Goal: Information Seeking & Learning: Learn about a topic

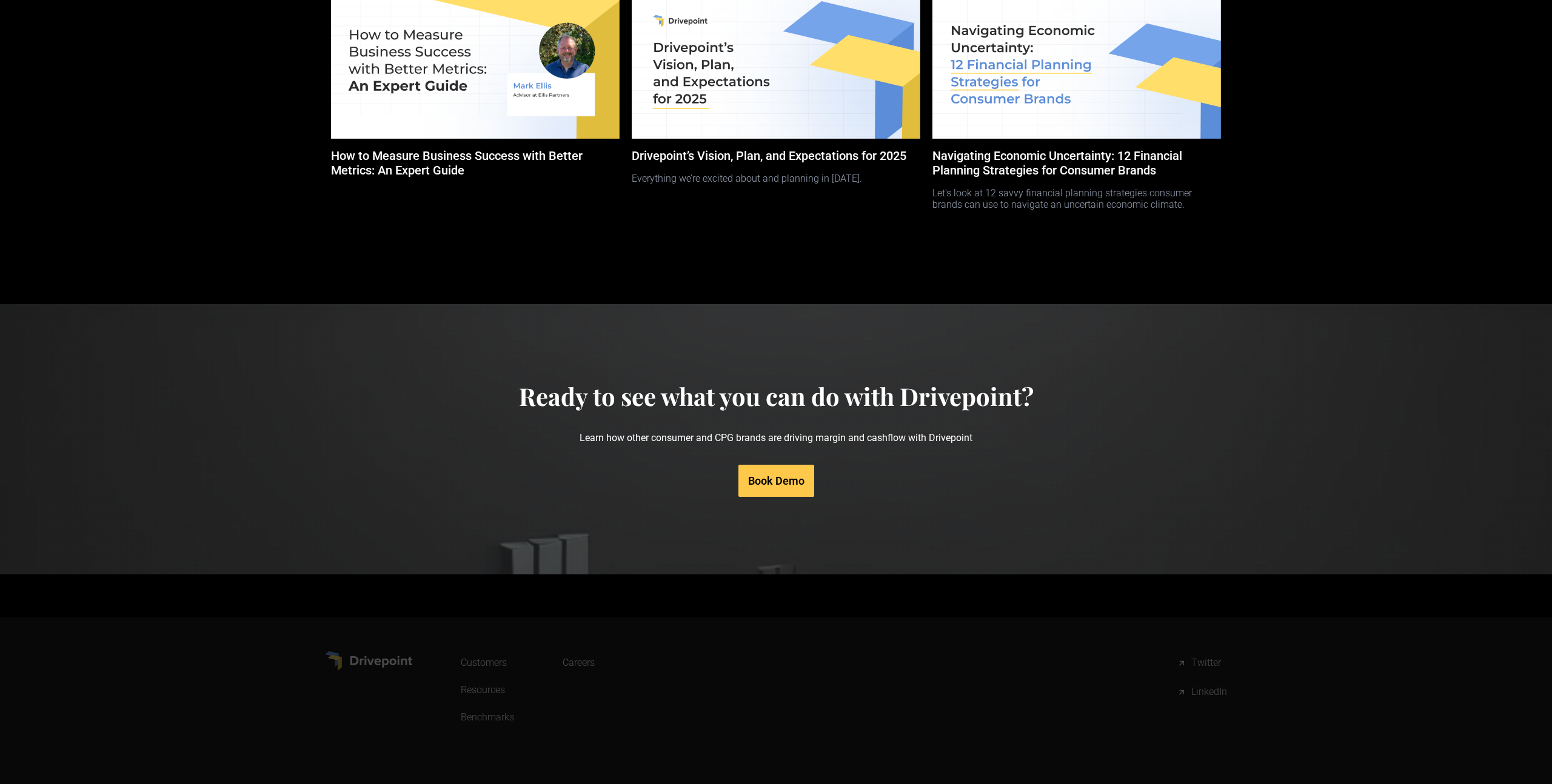
scroll to position [5373, 0]
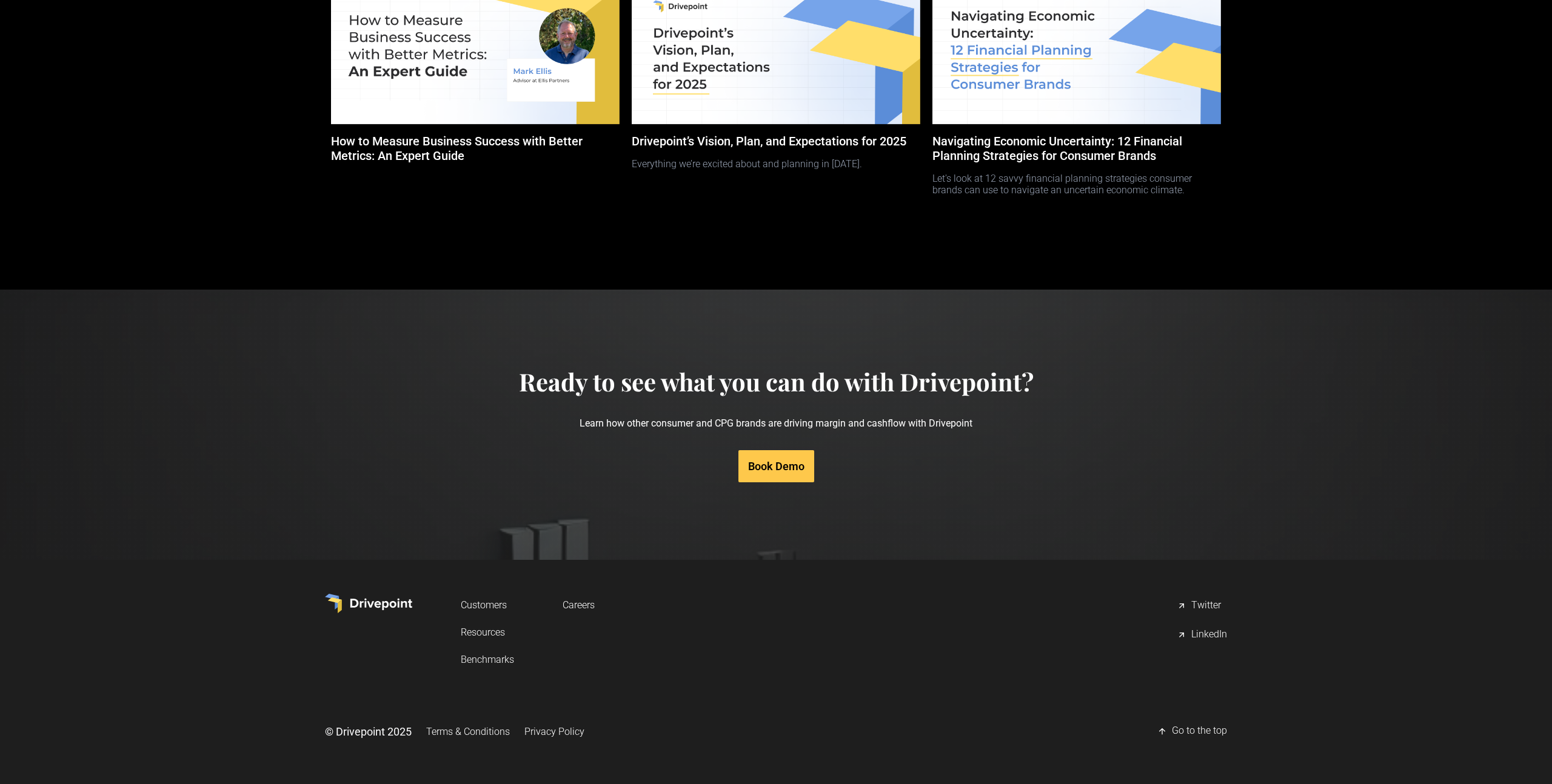
click at [1204, 635] on div "LinkedIn" at bounding box center [1209, 635] width 35 height 15
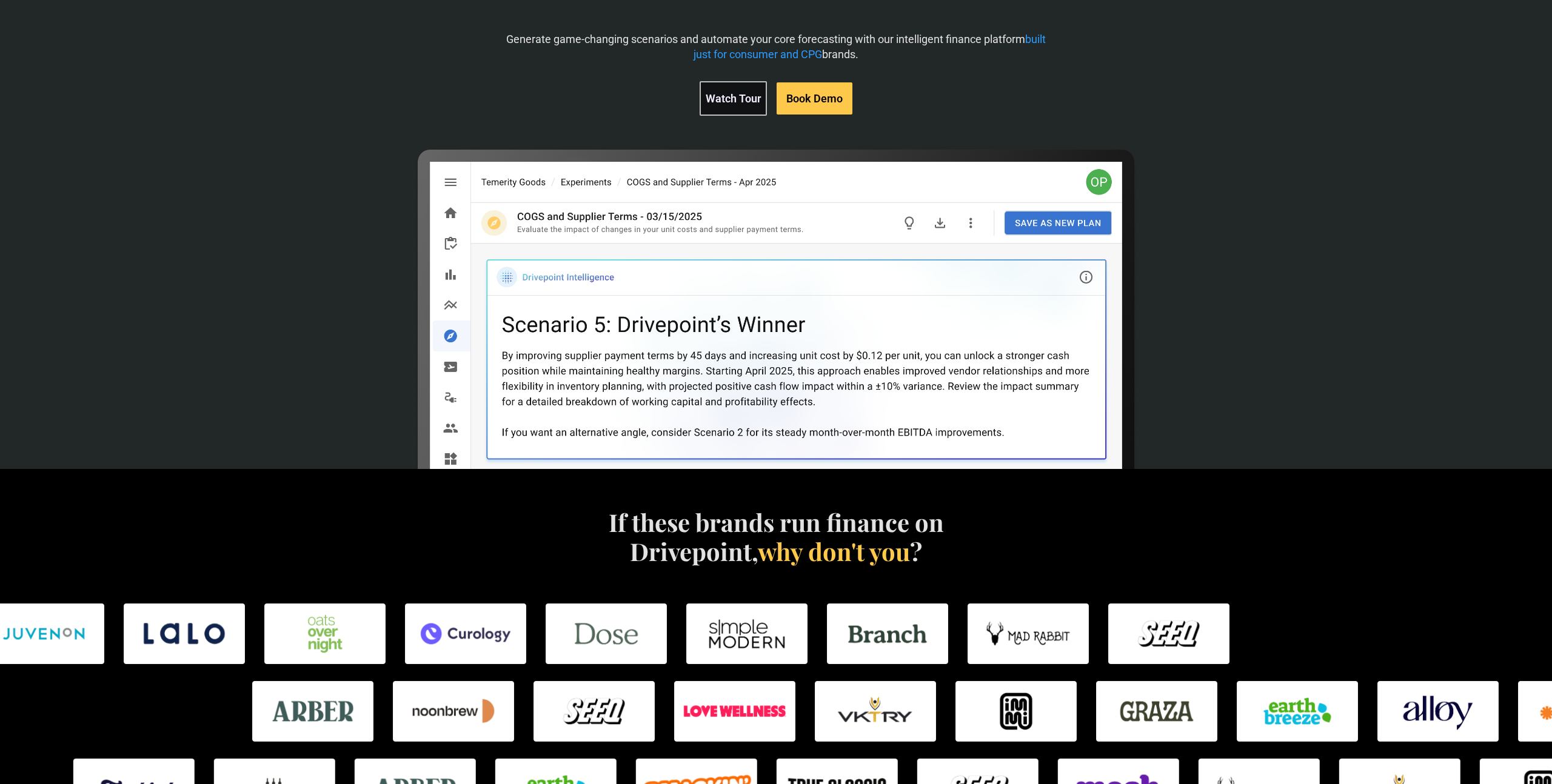
scroll to position [0, 0]
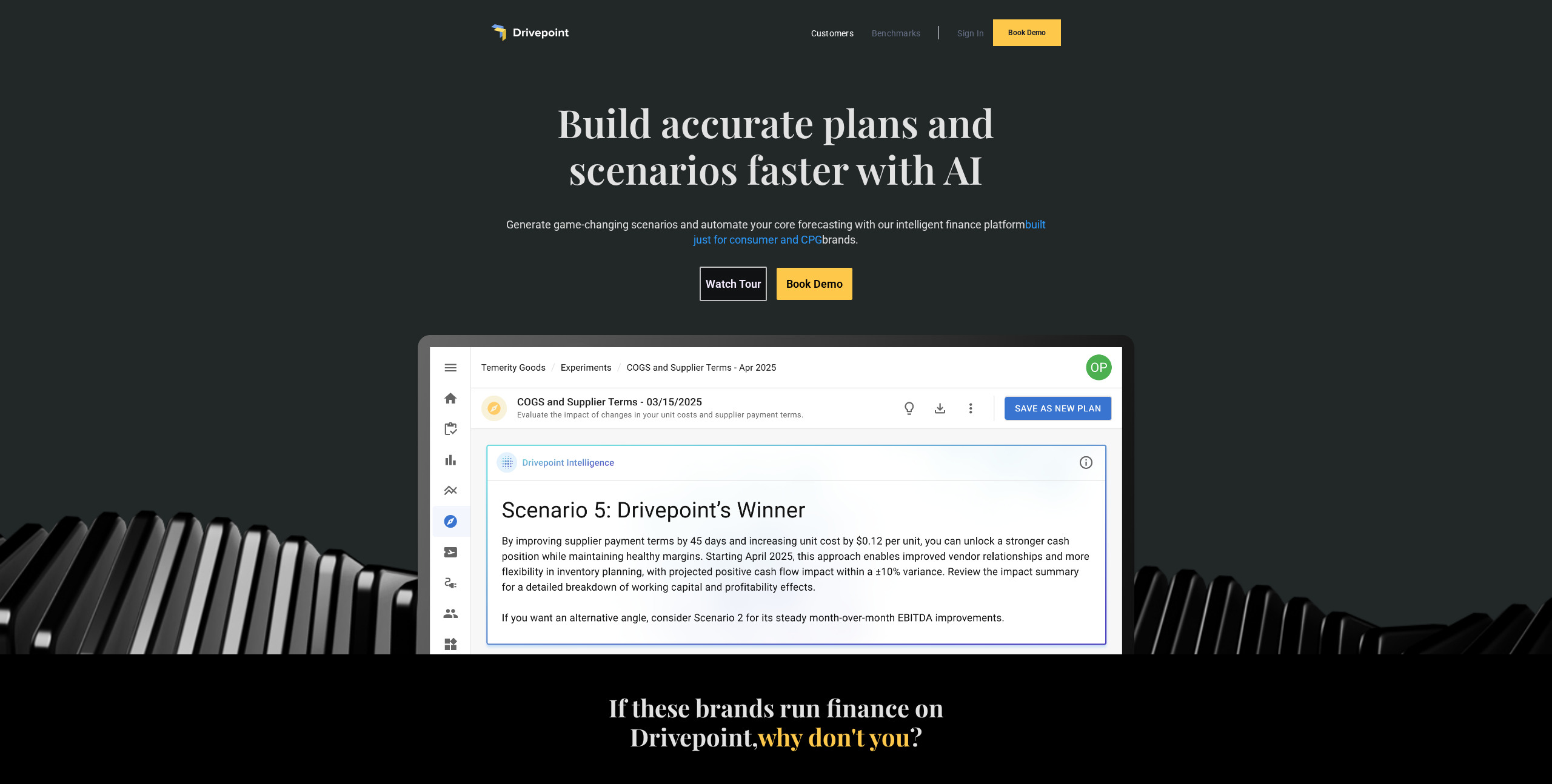
click at [839, 35] on link "Customers" at bounding box center [832, 33] width 55 height 16
click at [889, 33] on link "Benchmarks" at bounding box center [896, 33] width 61 height 16
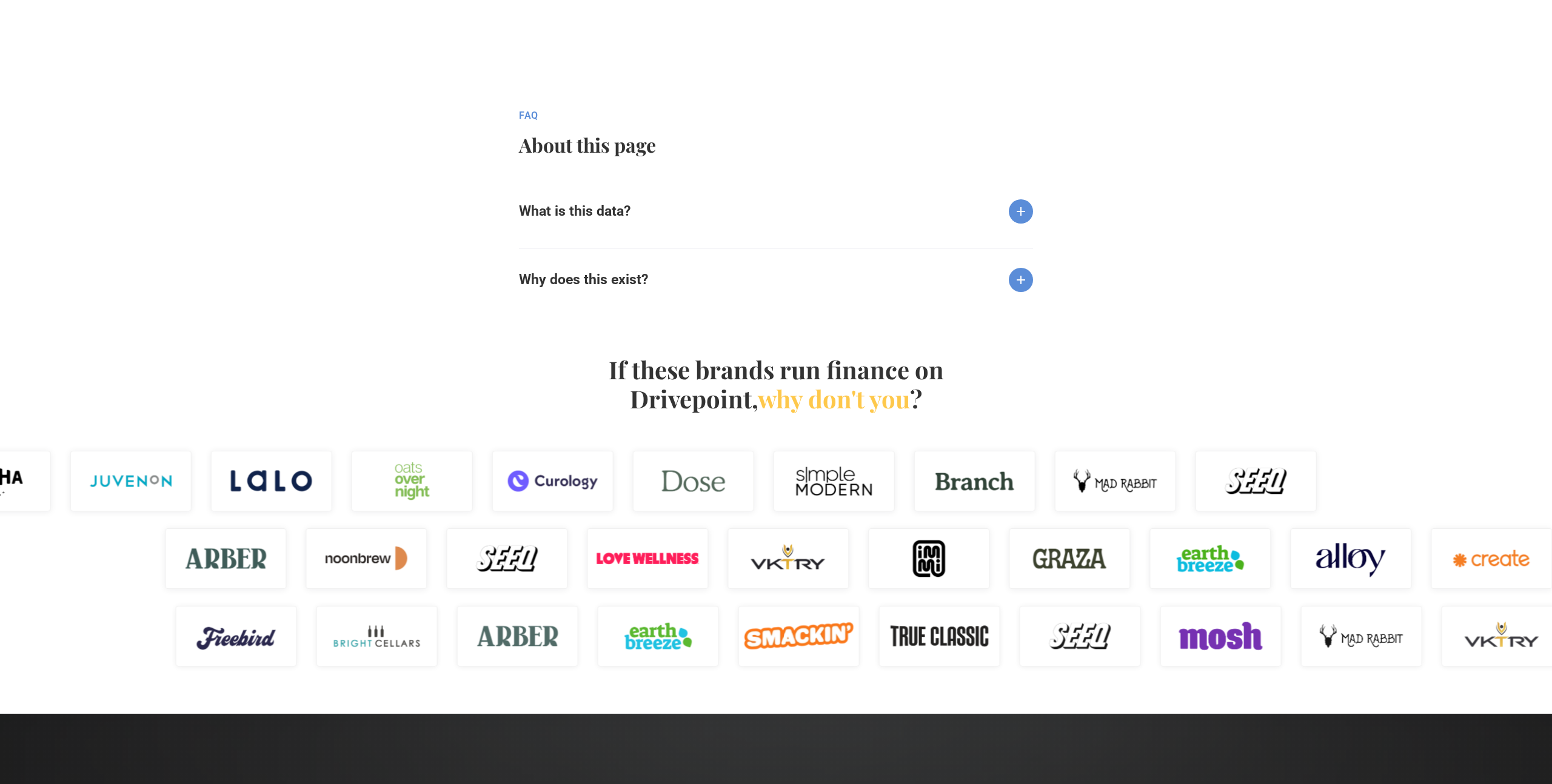
scroll to position [1189, 0]
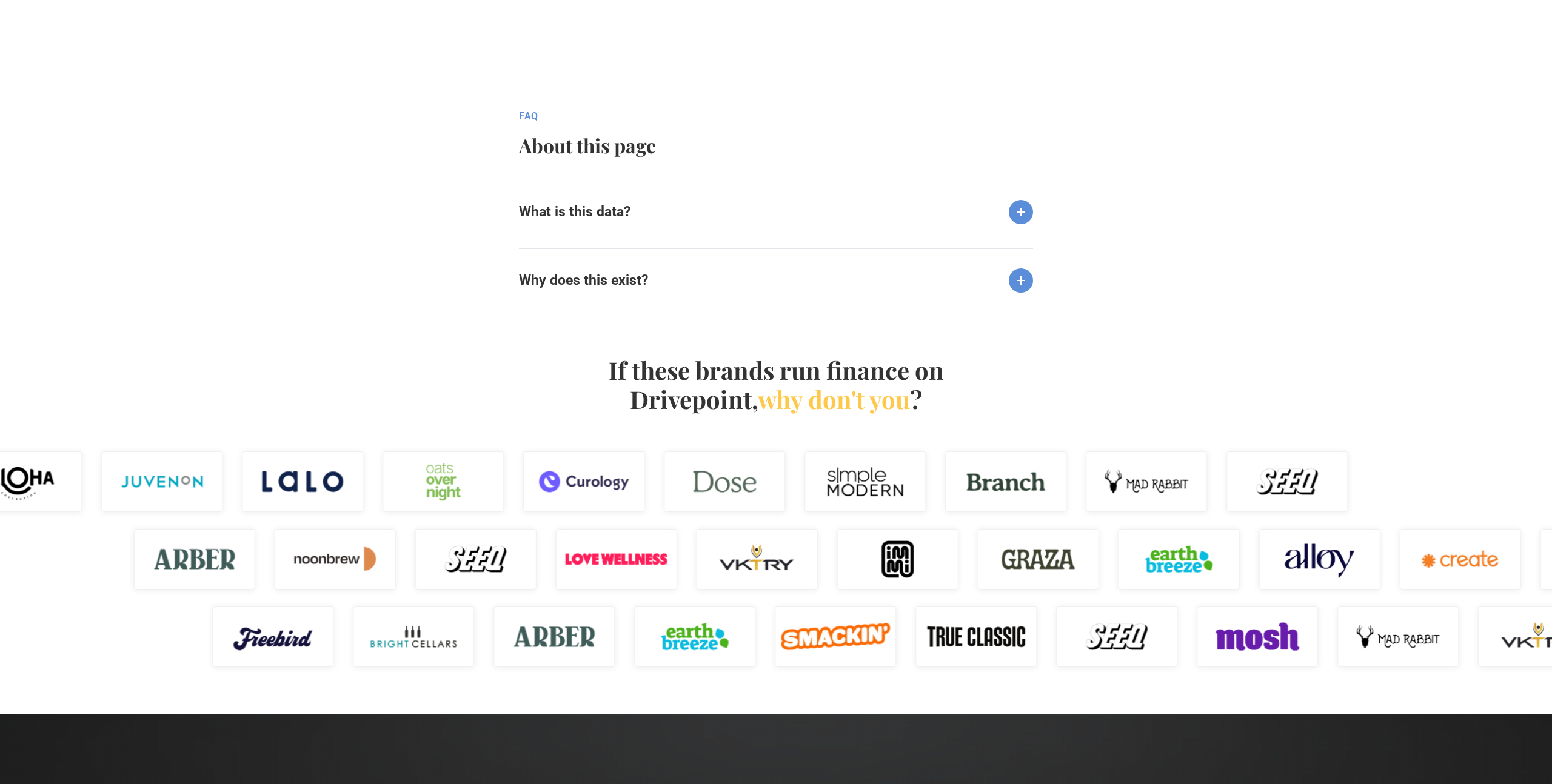
click at [1021, 208] on img at bounding box center [1021, 212] width 24 height 24
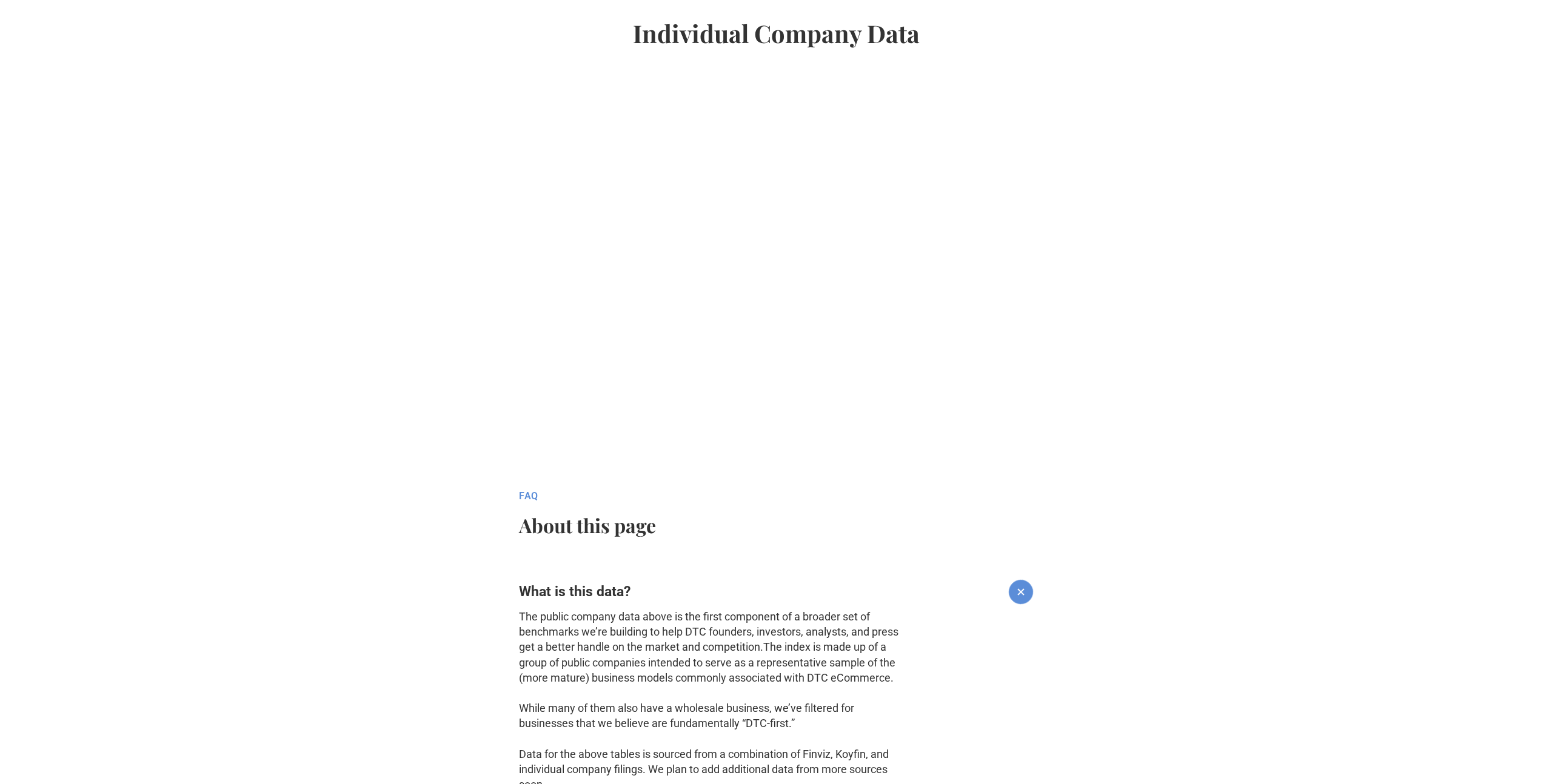
scroll to position [0, 0]
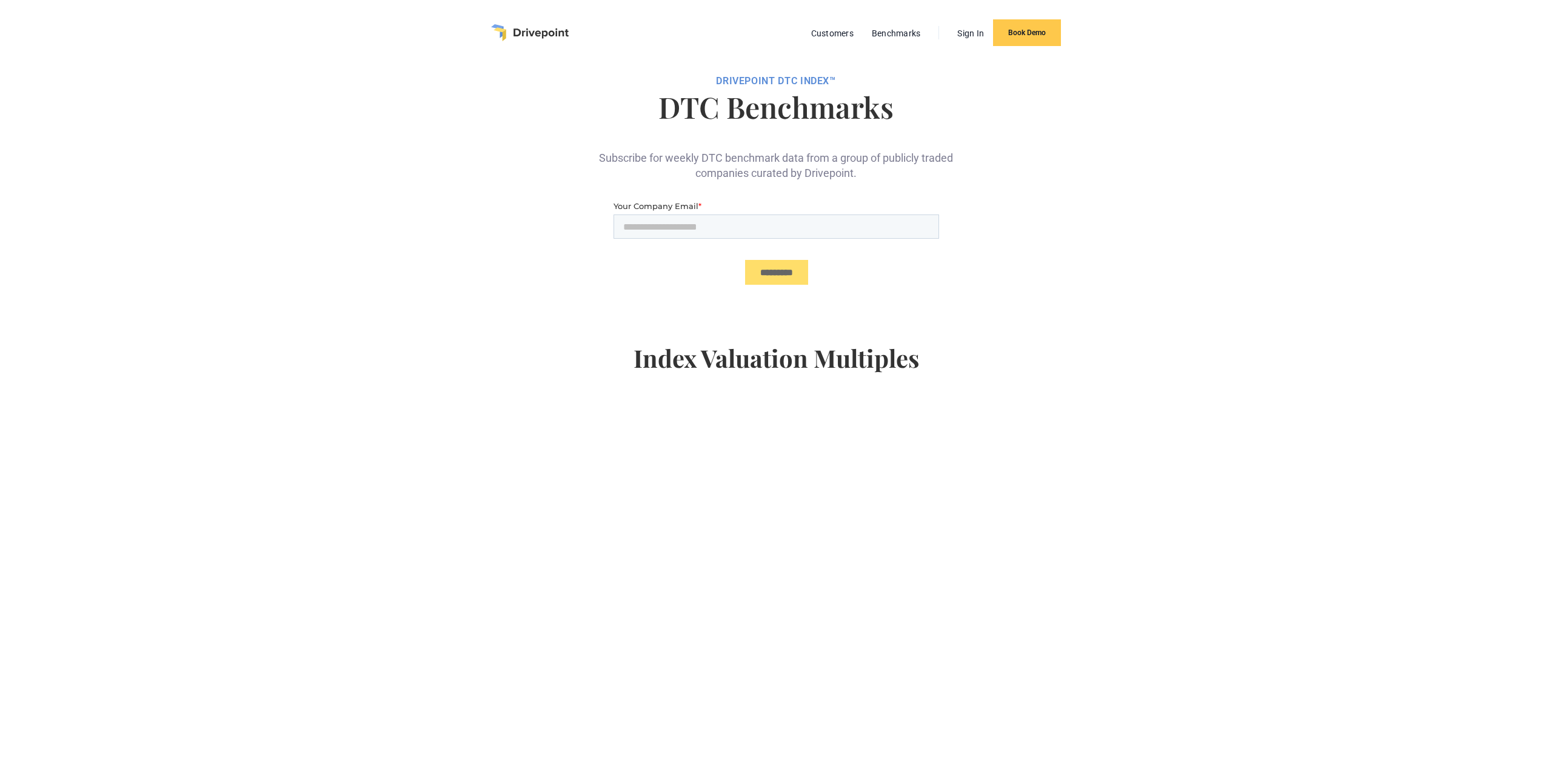
click at [518, 26] on img "home" at bounding box center [530, 33] width 78 height 17
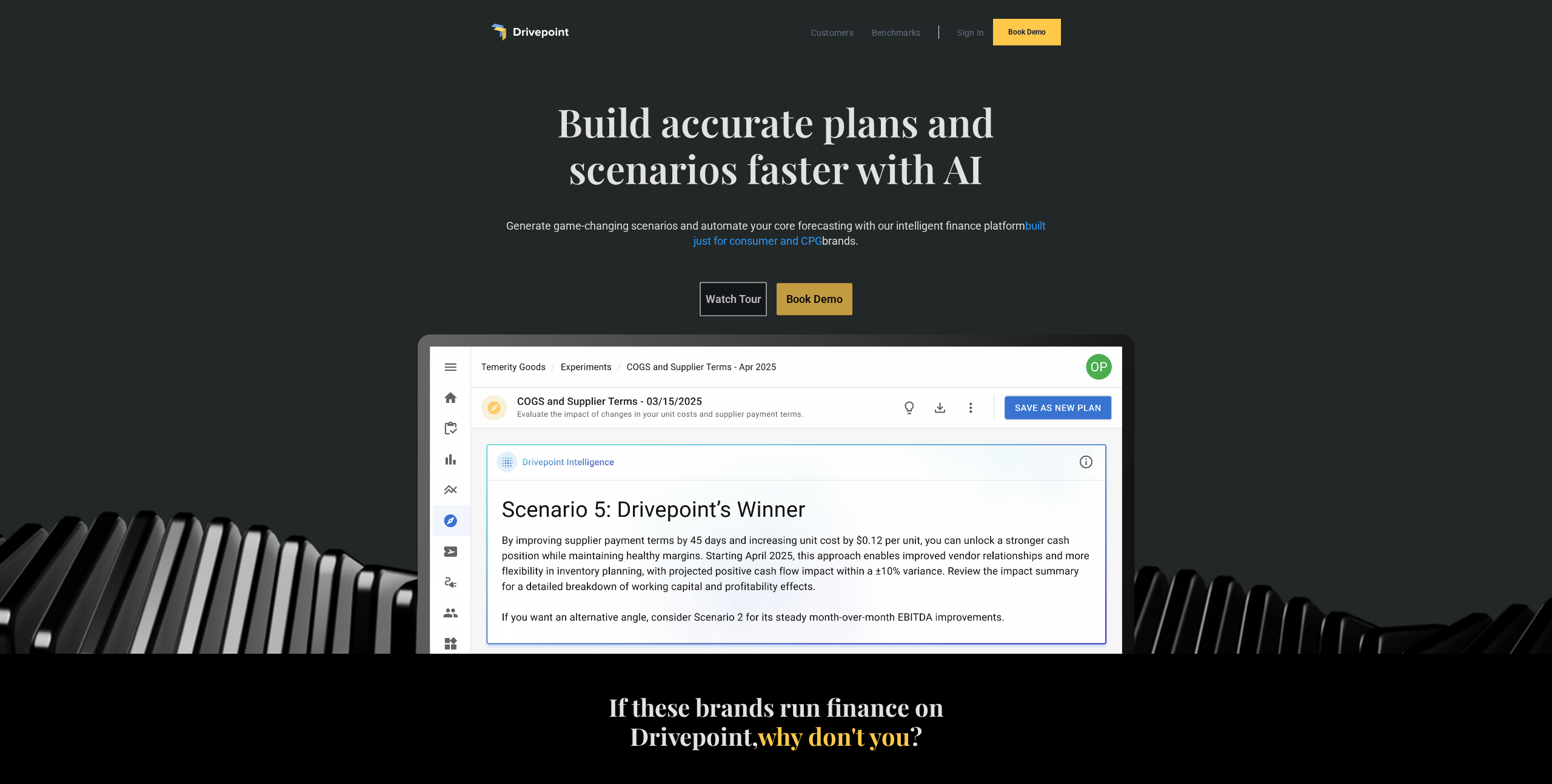
scroll to position [19, 0]
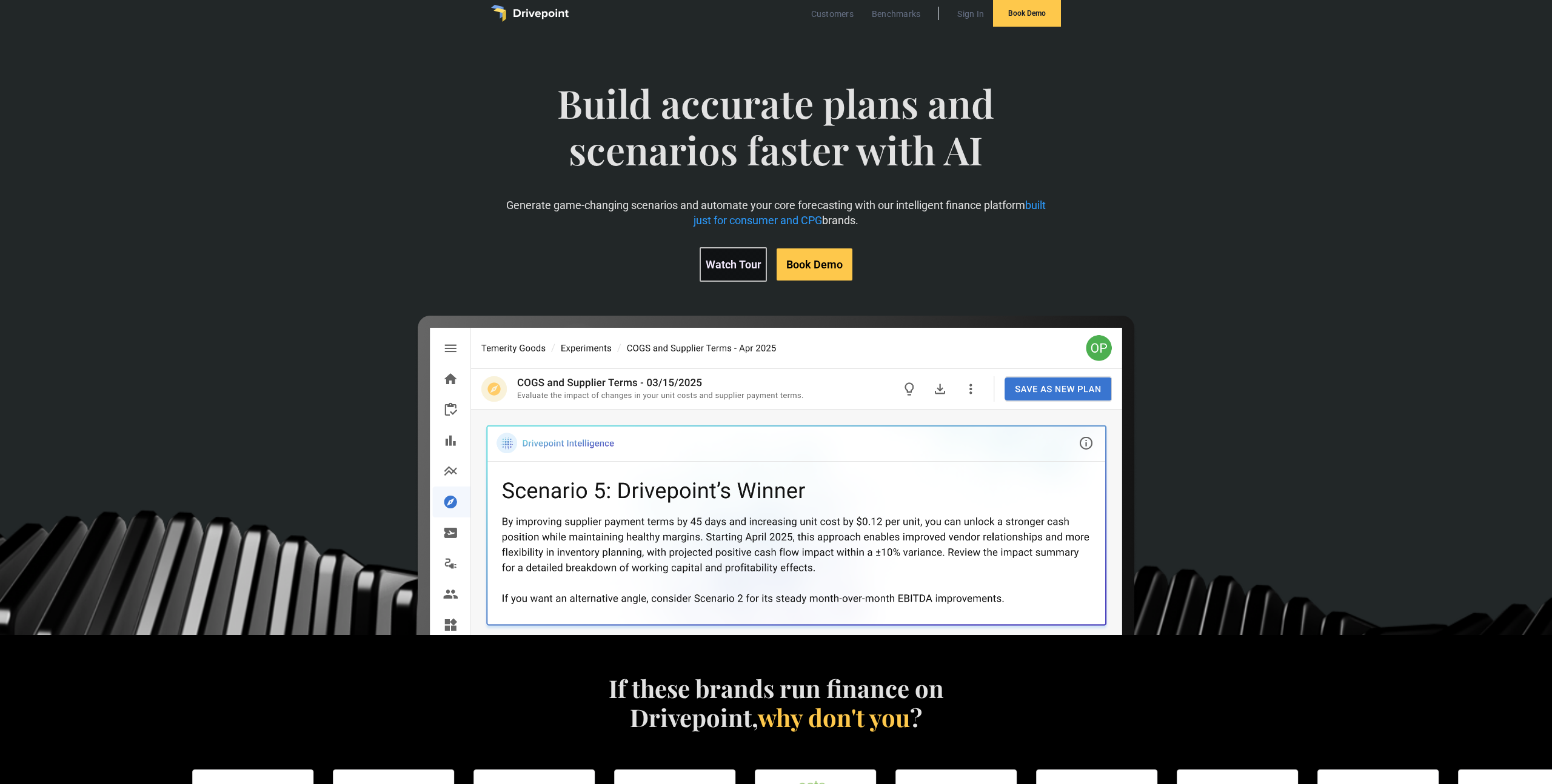
click at [748, 265] on link "Watch Tour" at bounding box center [733, 265] width 67 height 35
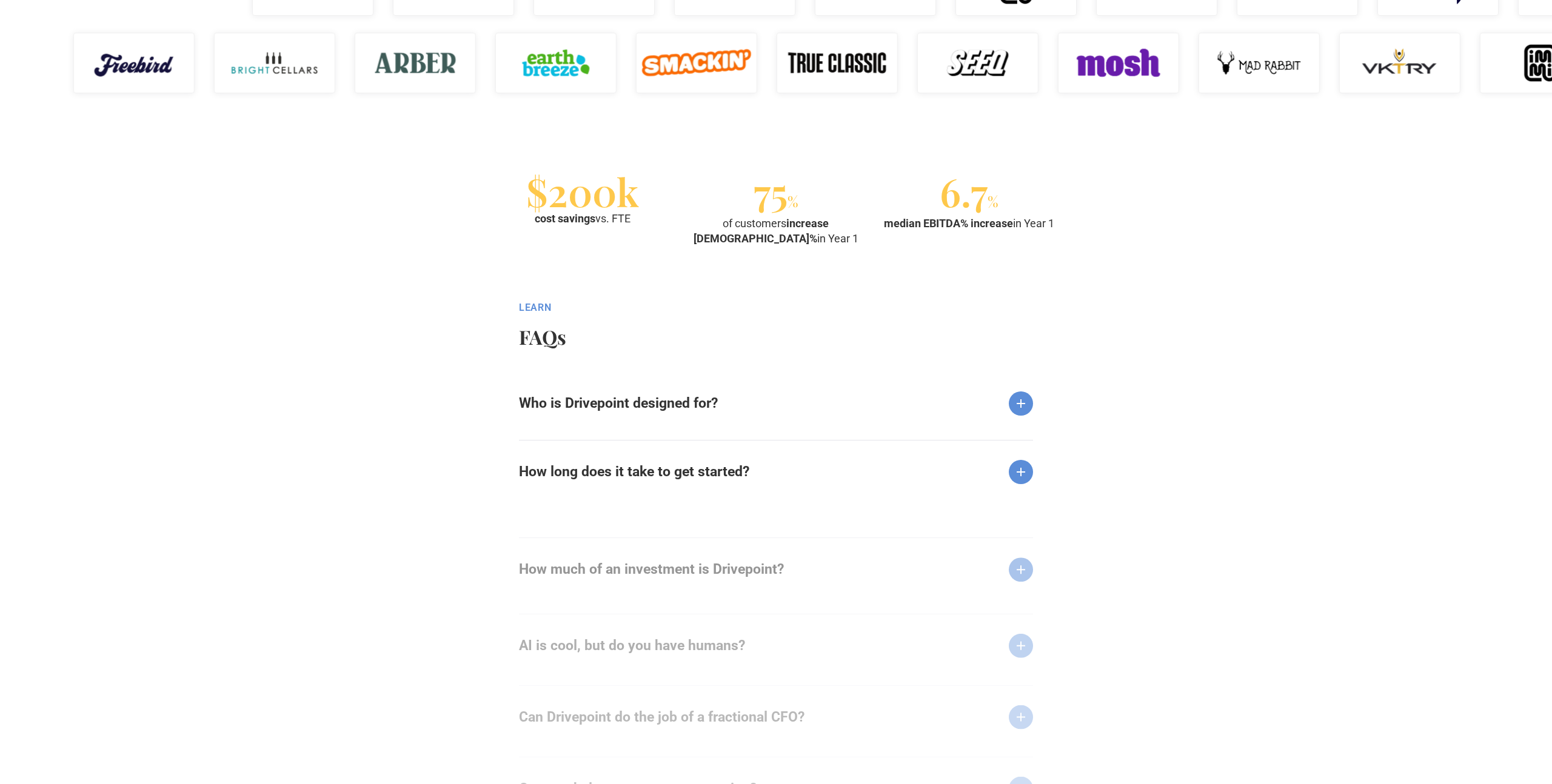
scroll to position [1380, 0]
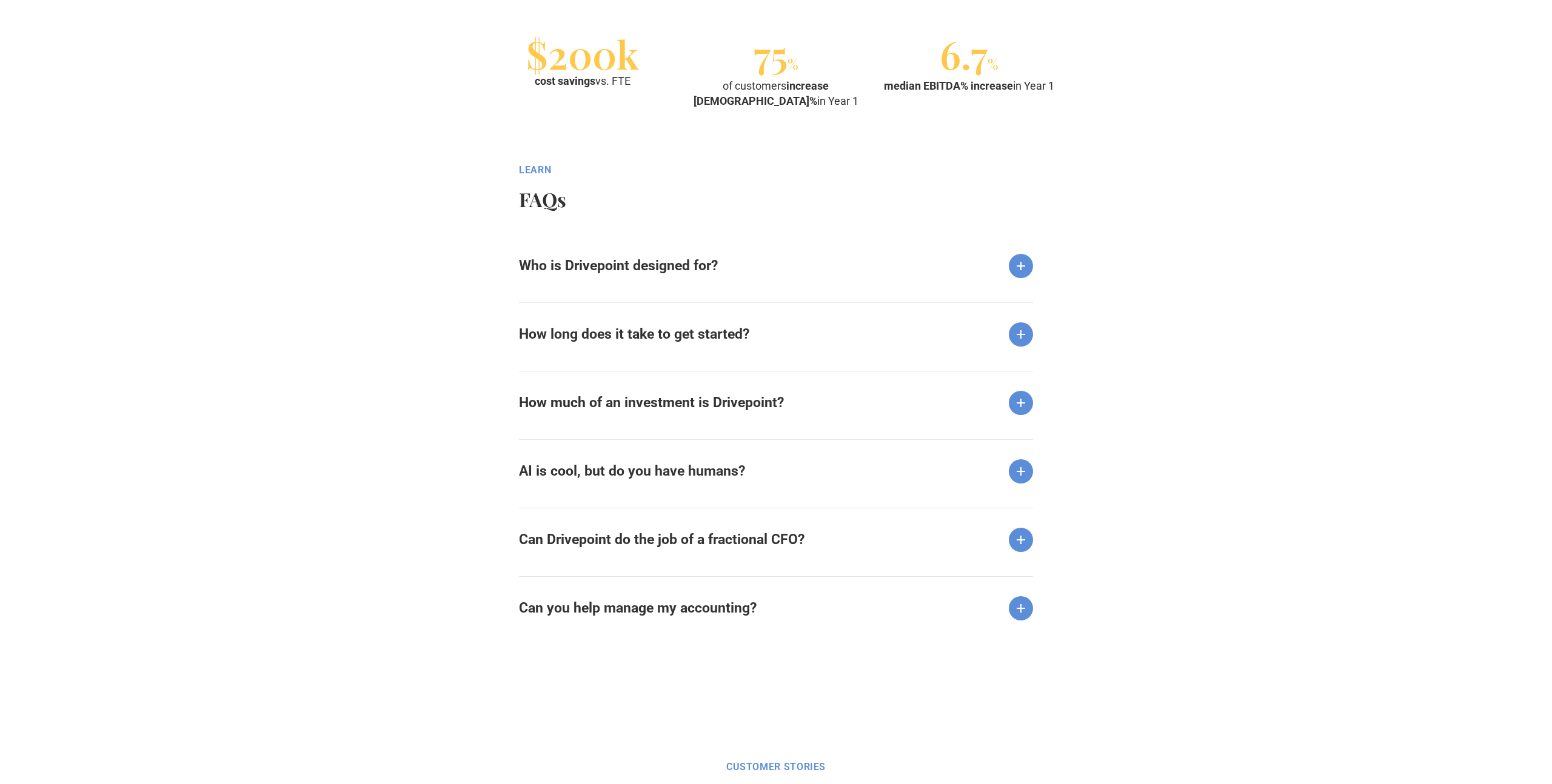
click at [794, 327] on div "How long does it take to get started?" at bounding box center [776, 325] width 514 height 44
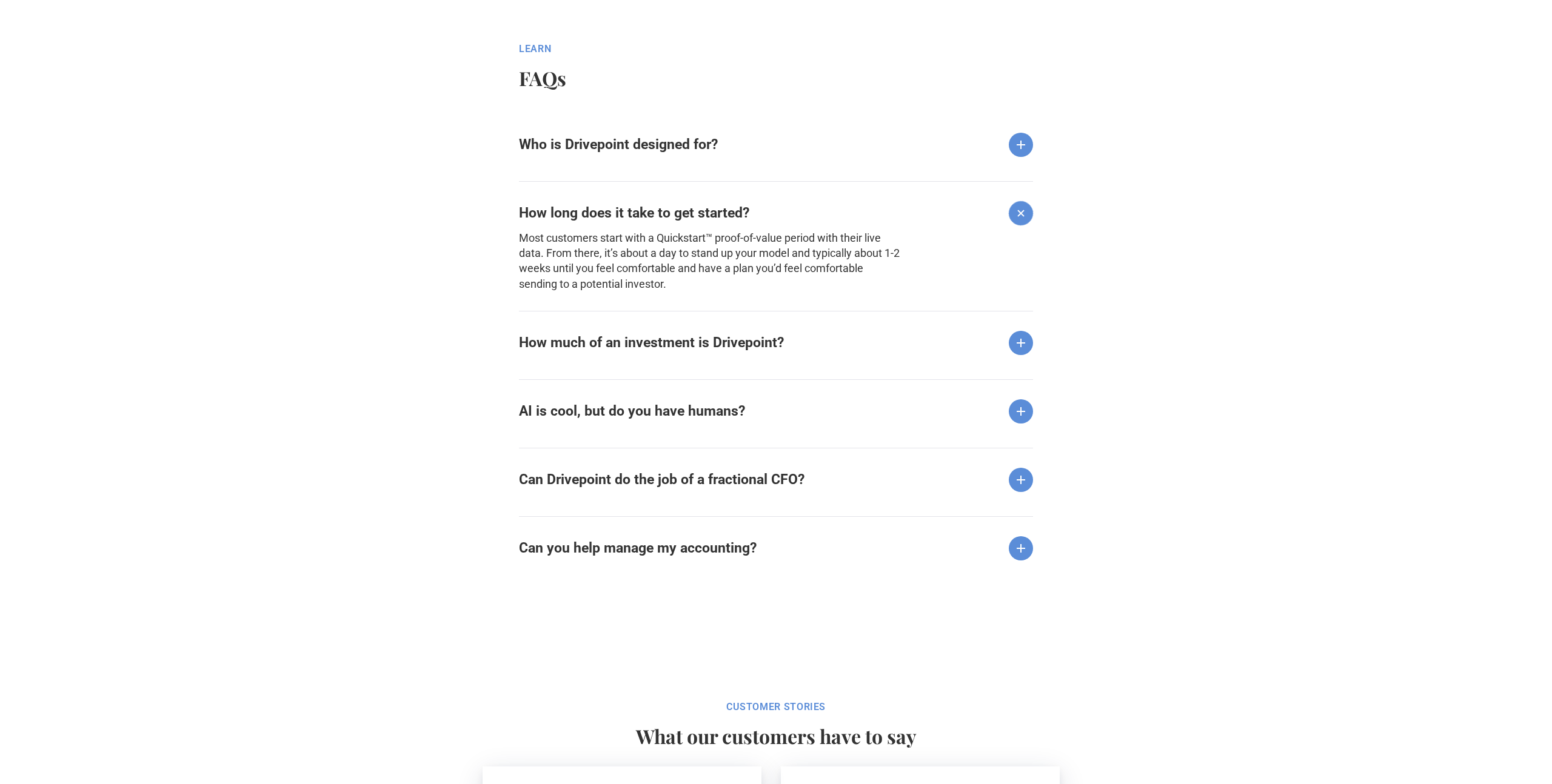
scroll to position [1502, 0]
click at [829, 474] on div "Can Drivepoint do the job of a fractional CFO?" at bounding box center [776, 469] width 514 height 44
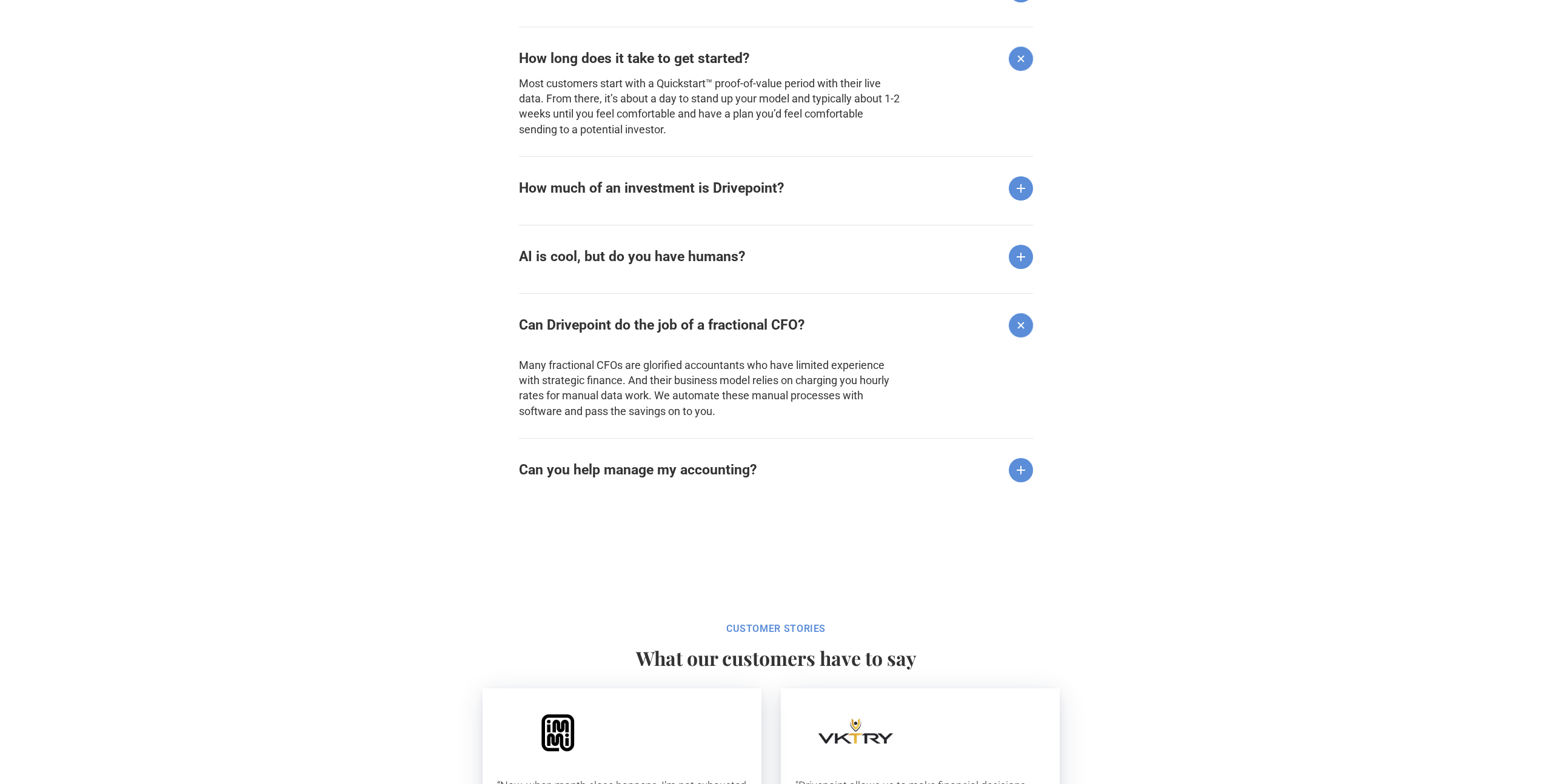
scroll to position [1675, 0]
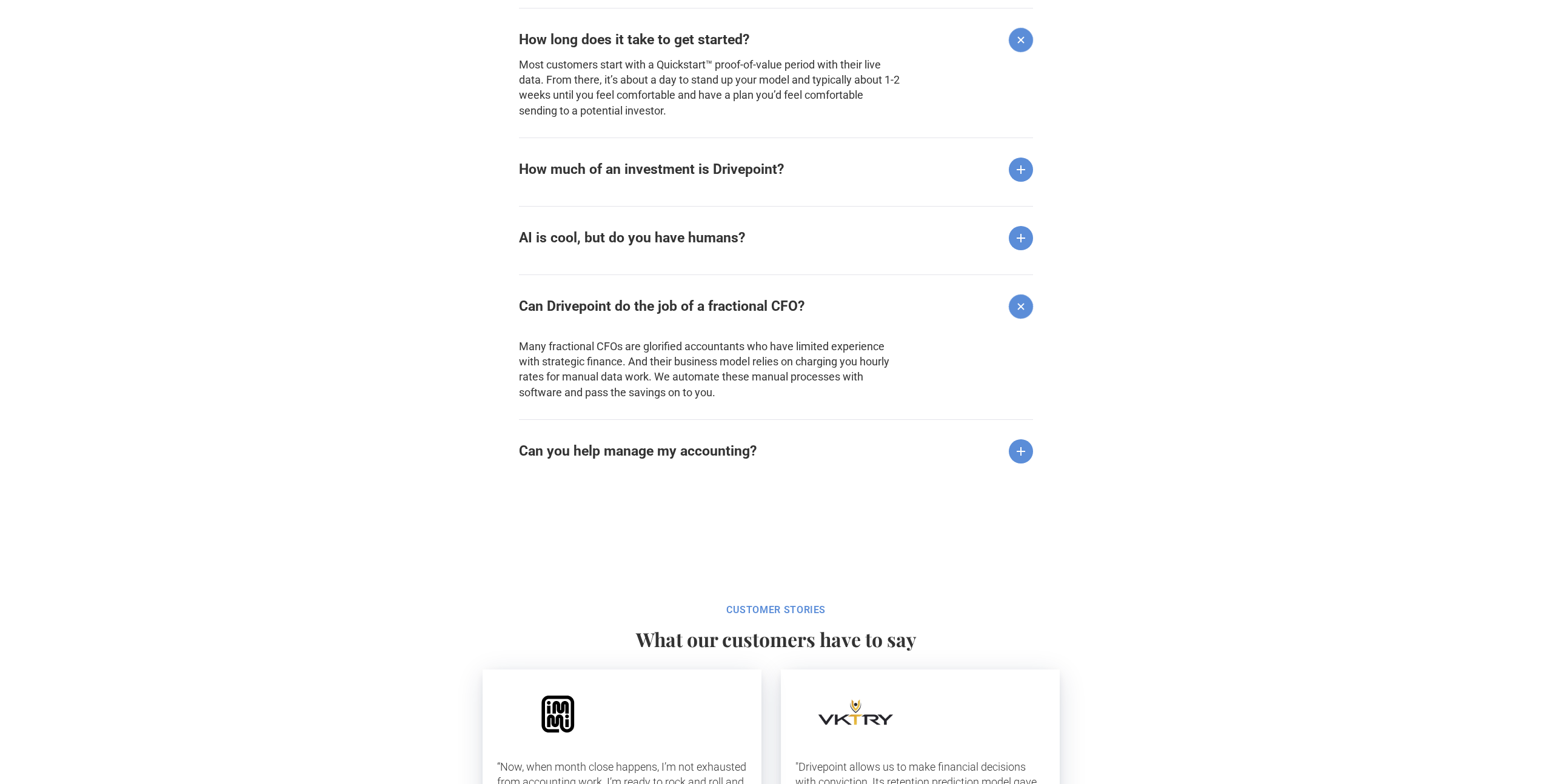
click at [613, 448] on strong "Can you help manage my accounting?" at bounding box center [638, 451] width 238 height 17
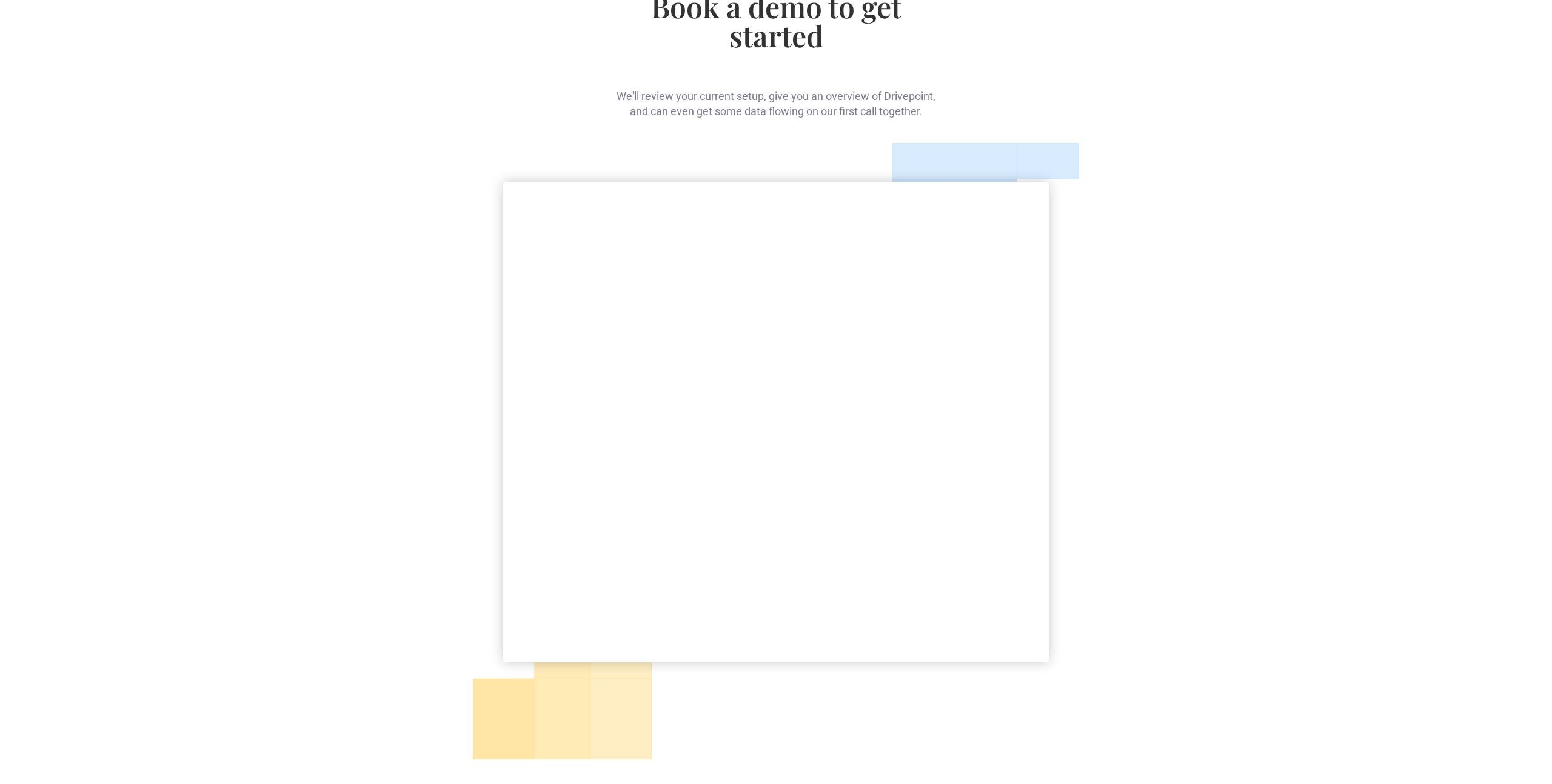
scroll to position [0, 0]
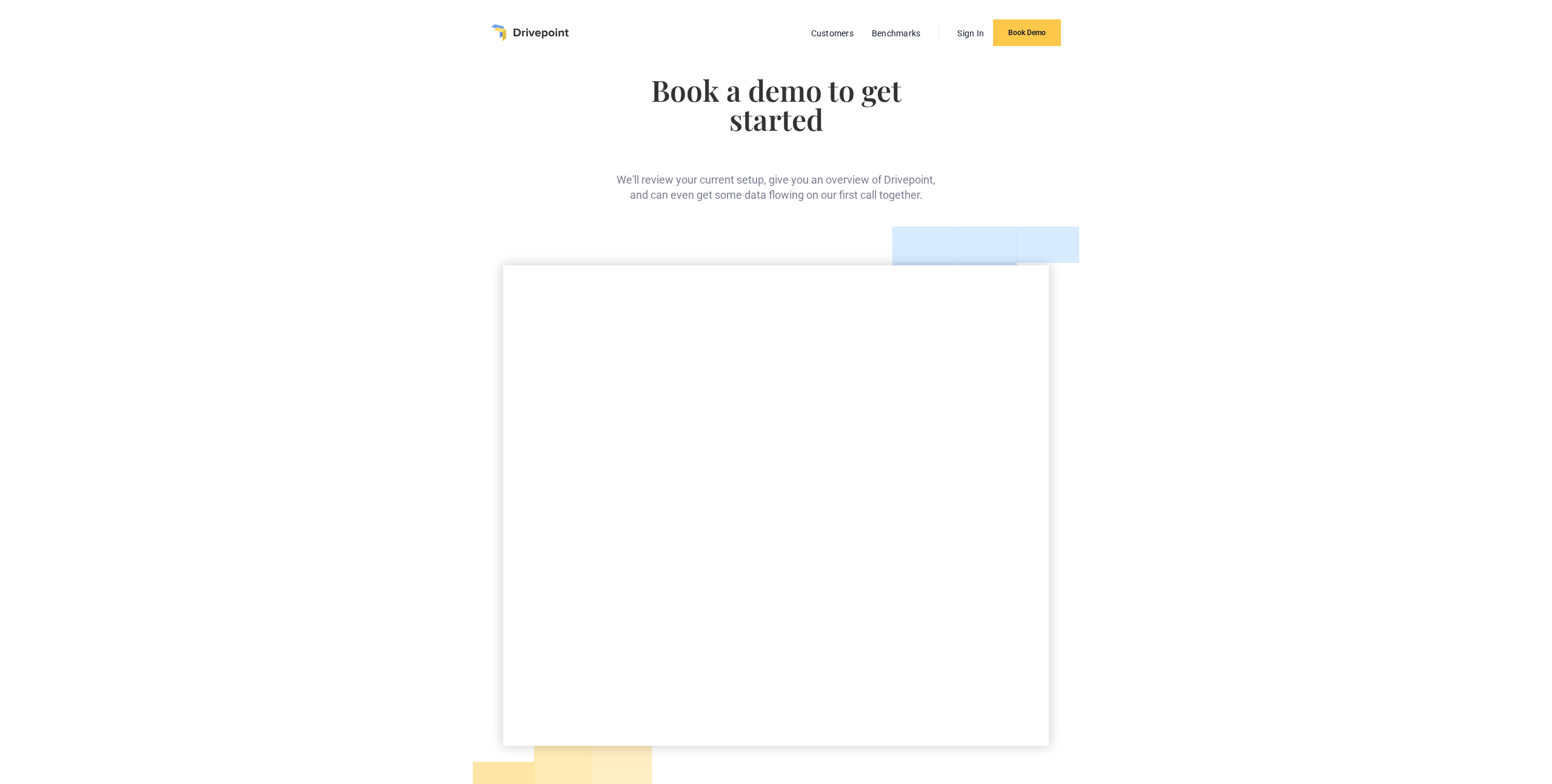
click at [523, 35] on img "home" at bounding box center [530, 33] width 78 height 17
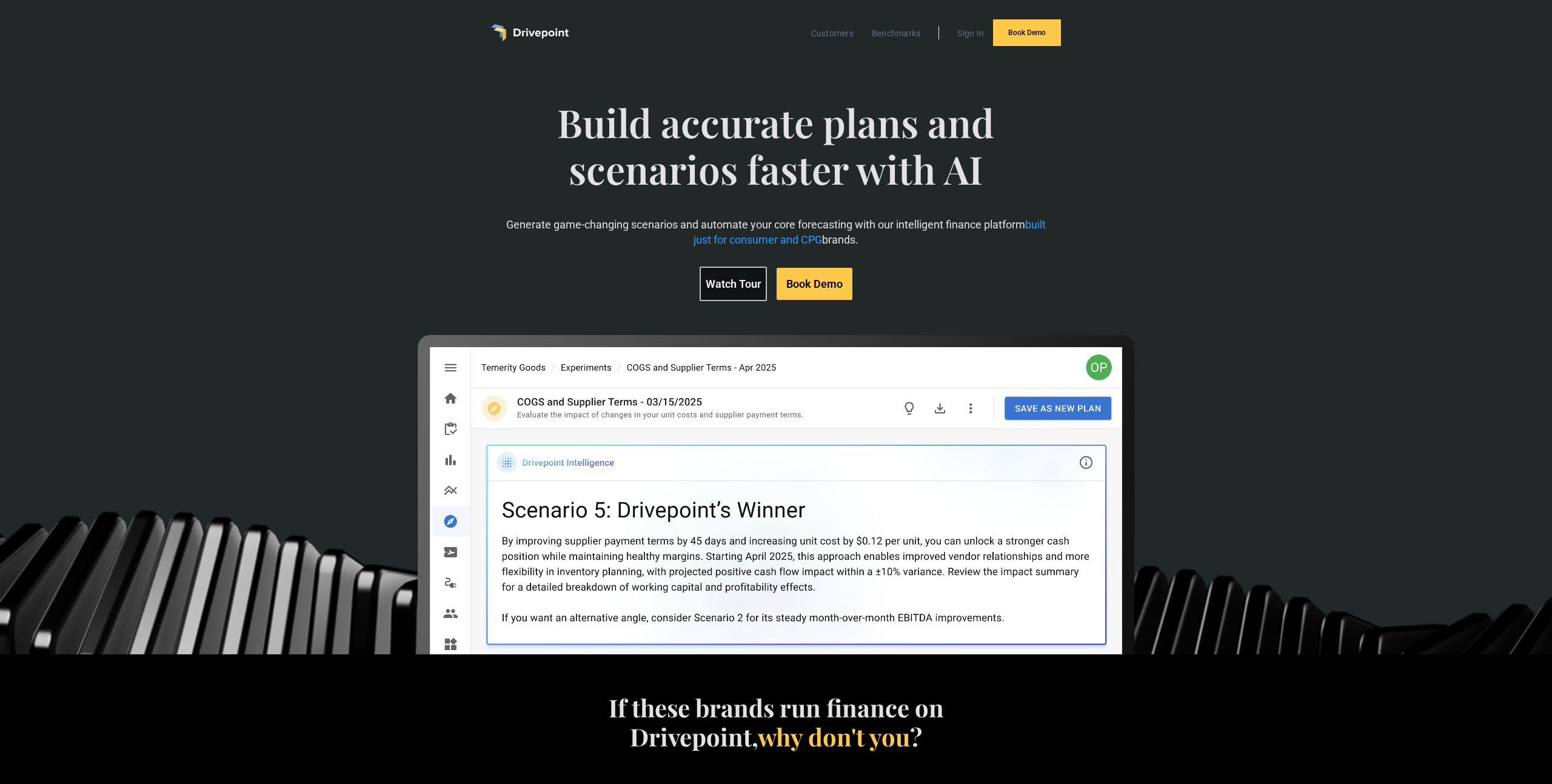
click at [351, 320] on div "Build accurate plans and scenarios faster with AI Generate game-changing scenar…" at bounding box center [776, 356] width 902 height 563
